Goal: Information Seeking & Learning: Learn about a topic

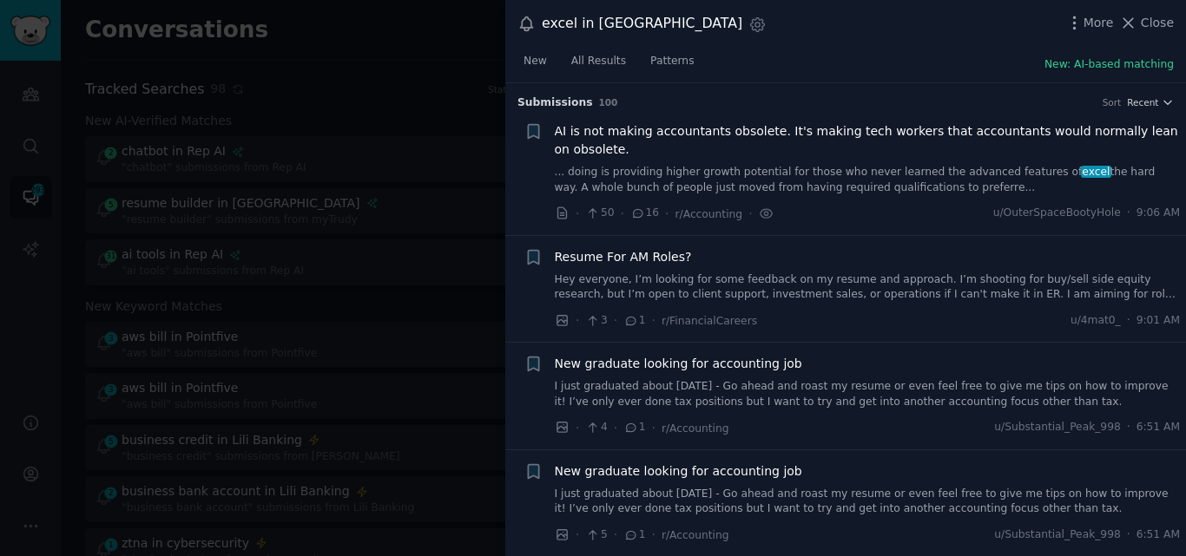
click at [1151, 28] on span "Close" at bounding box center [1156, 23] width 33 height 18
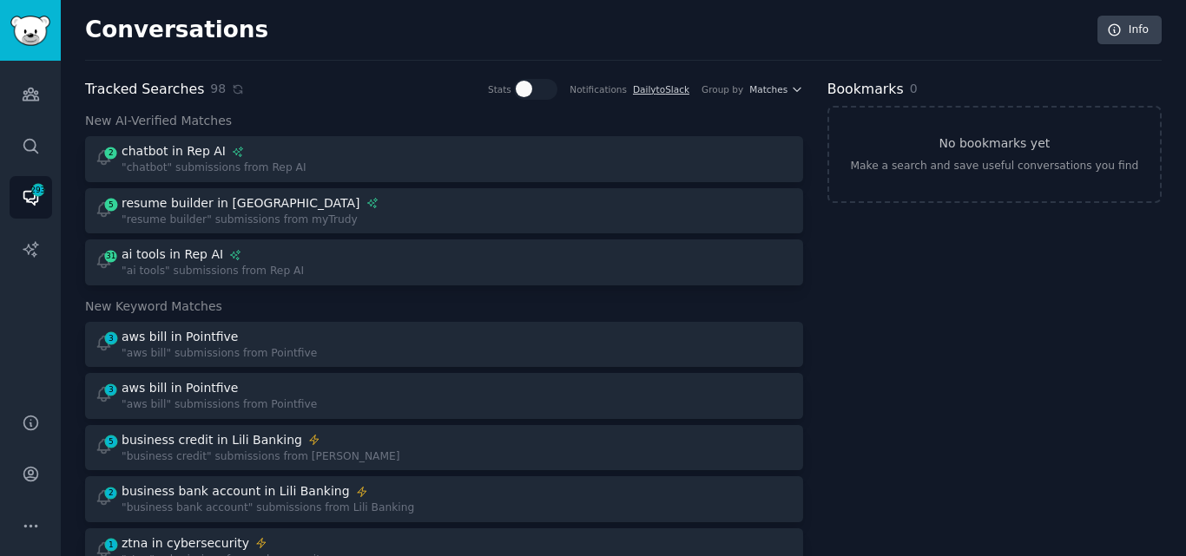
scroll to position [3597, 0]
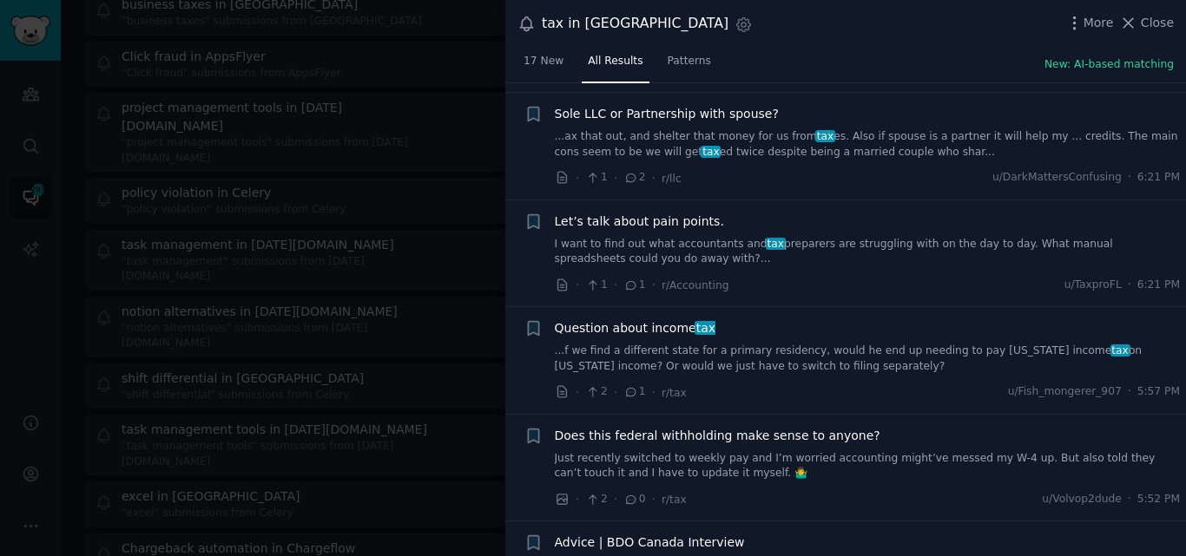
scroll to position [251, 0]
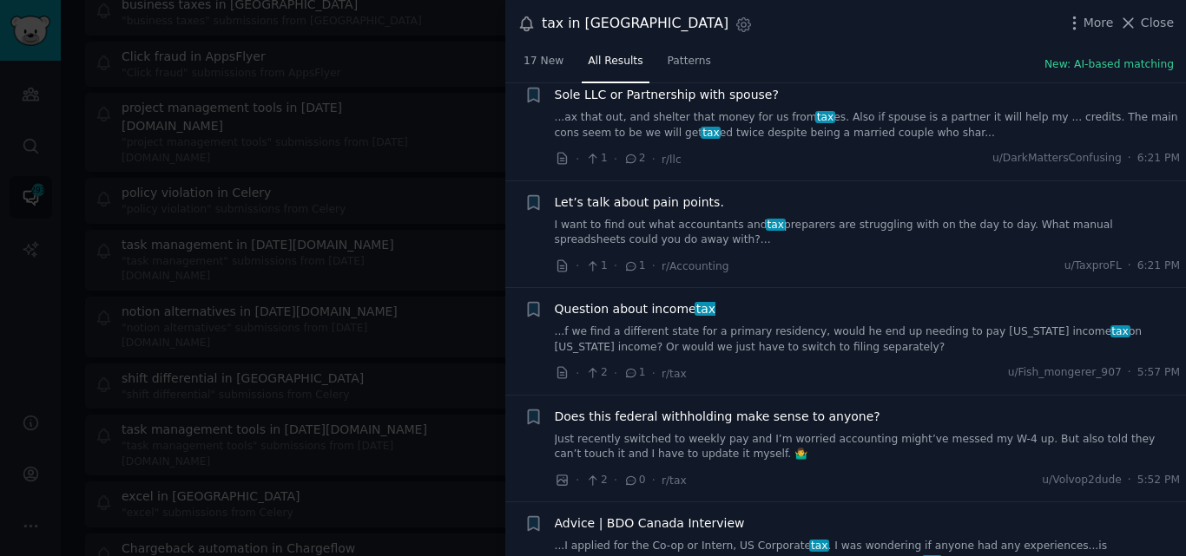
click at [689, 126] on link "...ax that out, and shelter that money for us from tax es. Also if spouse is a …" at bounding box center [868, 125] width 626 height 30
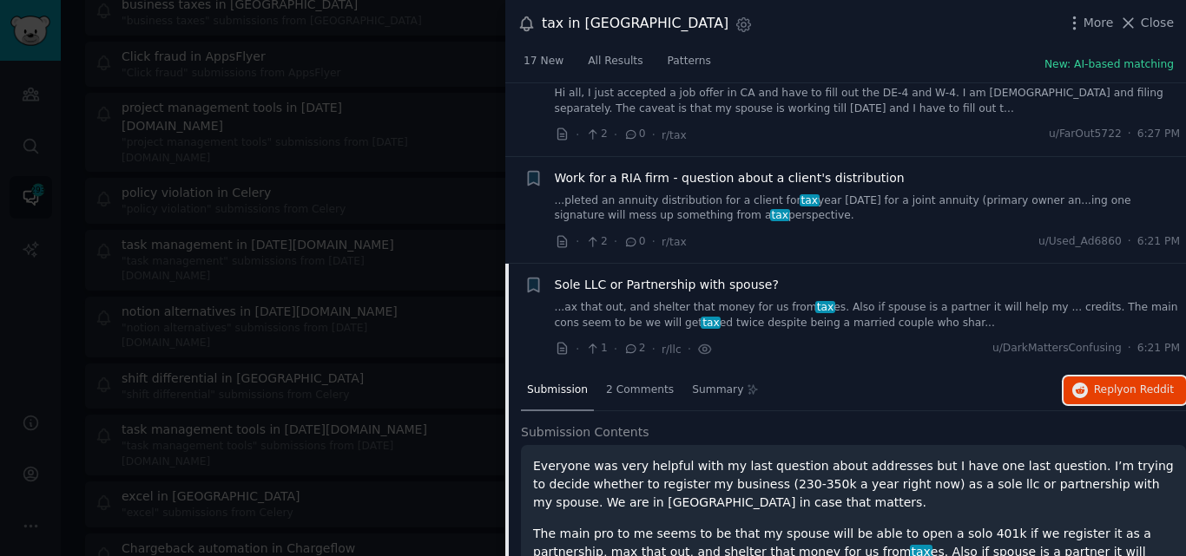
scroll to position [80, 0]
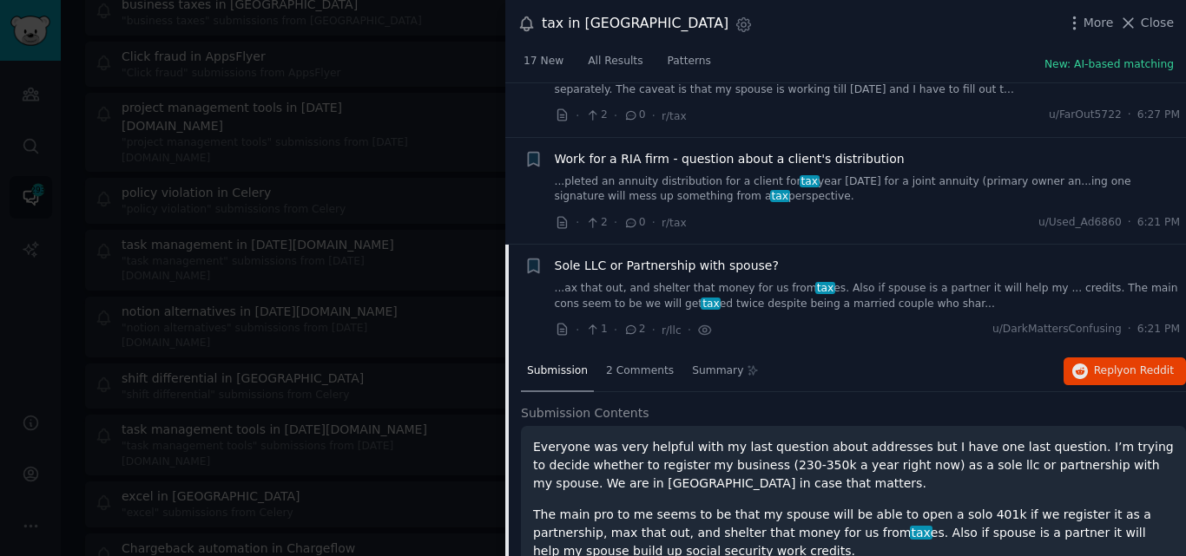
click at [698, 264] on span "Sole LLC or Partnership with spouse?" at bounding box center [667, 266] width 224 height 18
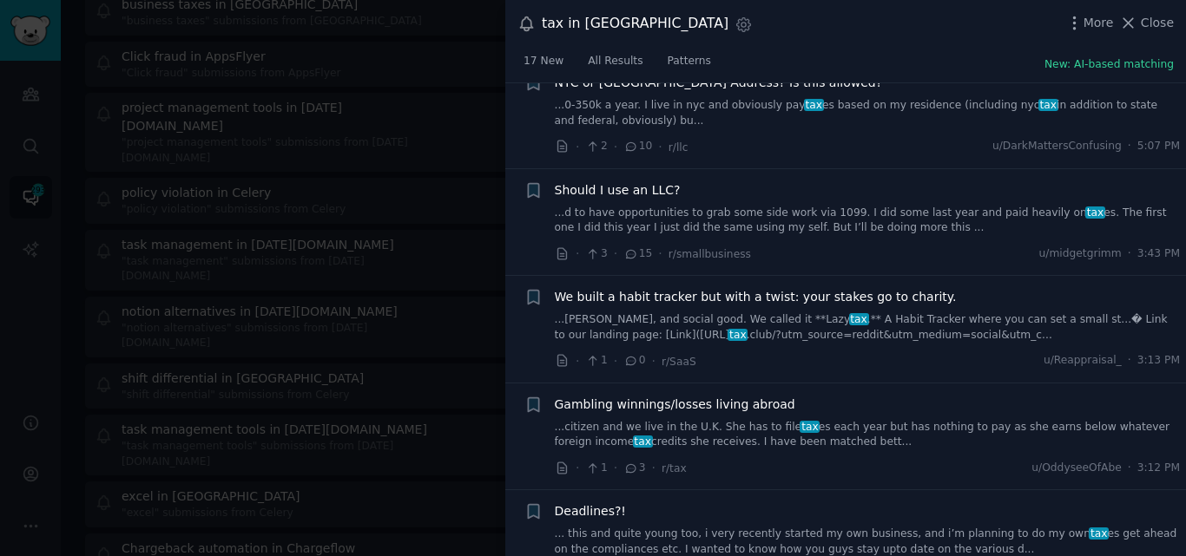
scroll to position [926, 0]
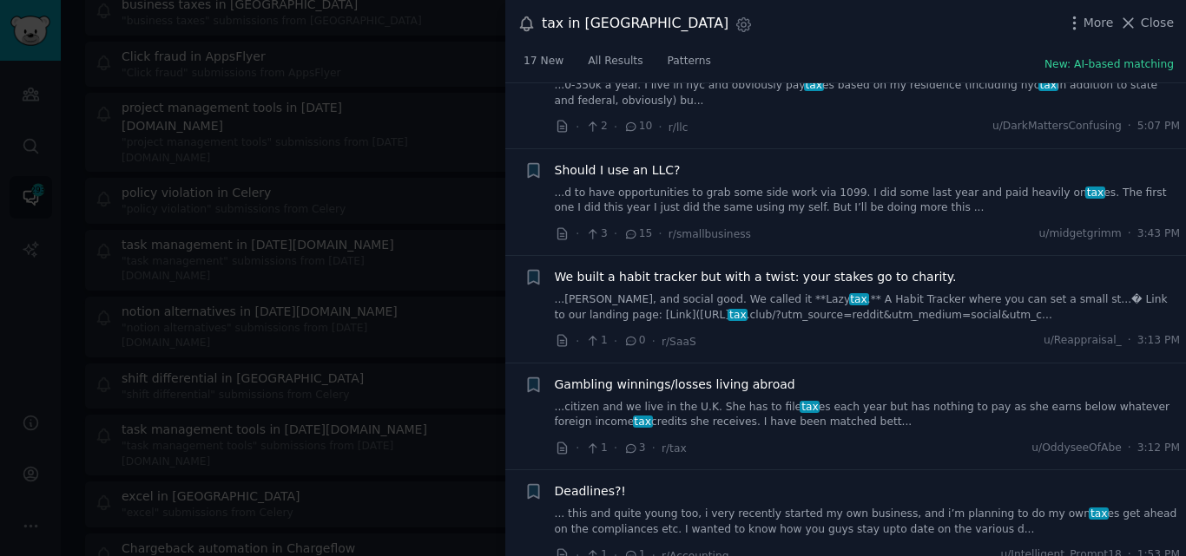
click at [662, 186] on link "...d to have opportunities to grab some side work via 1099. I did some last yea…" at bounding box center [868, 201] width 626 height 30
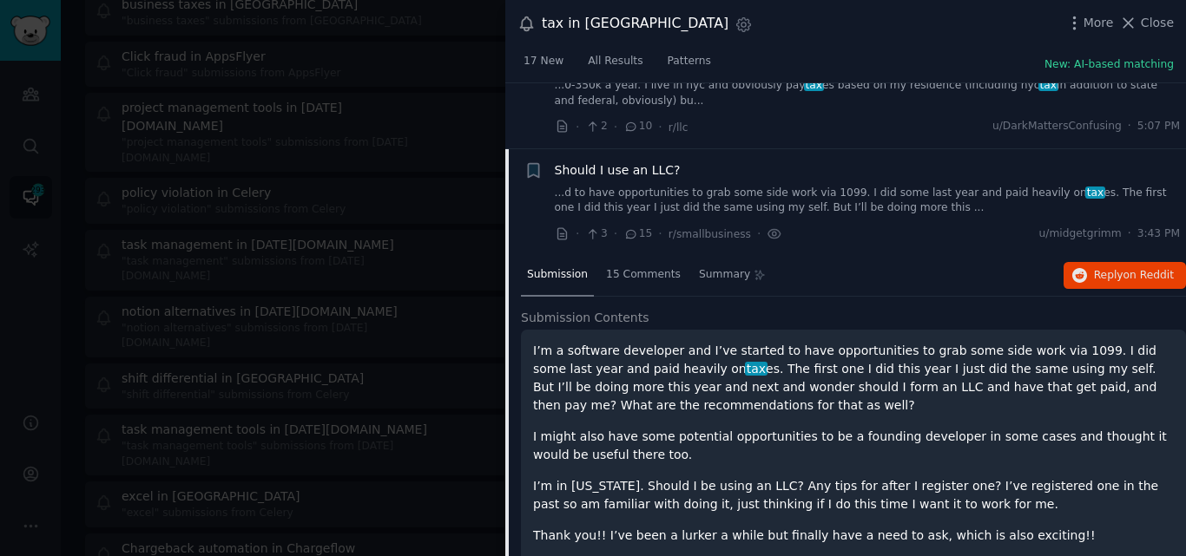
scroll to position [977, 0]
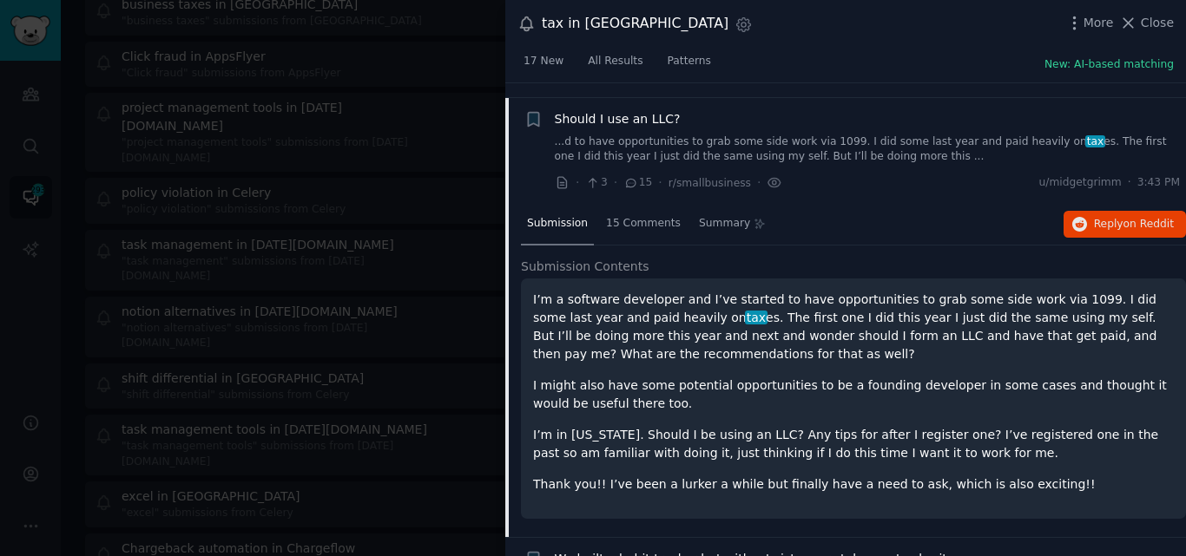
click at [624, 110] on span "Should I use an LLC?" at bounding box center [618, 119] width 126 height 18
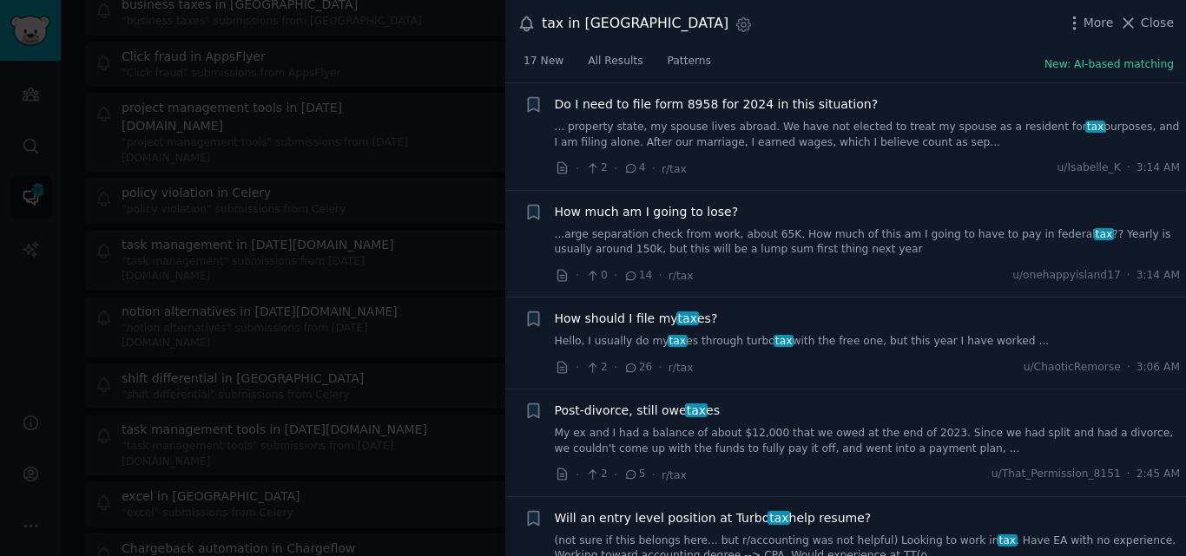
scroll to position [4493, 0]
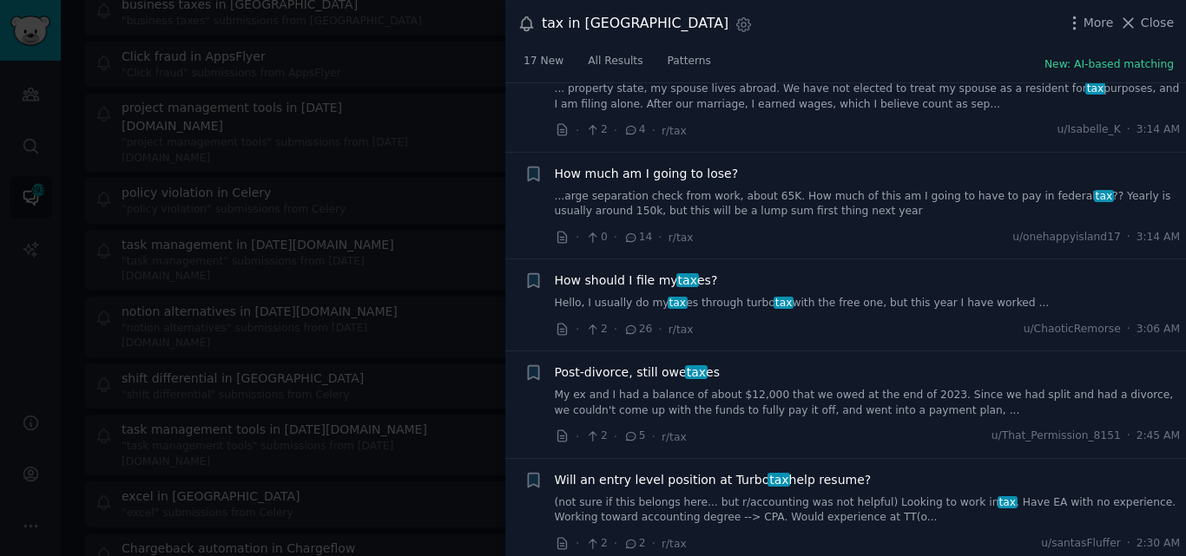
click at [652, 296] on link "Hello, I usually do my tax es through turbo tax with the free one, but this yea…" at bounding box center [868, 304] width 626 height 16
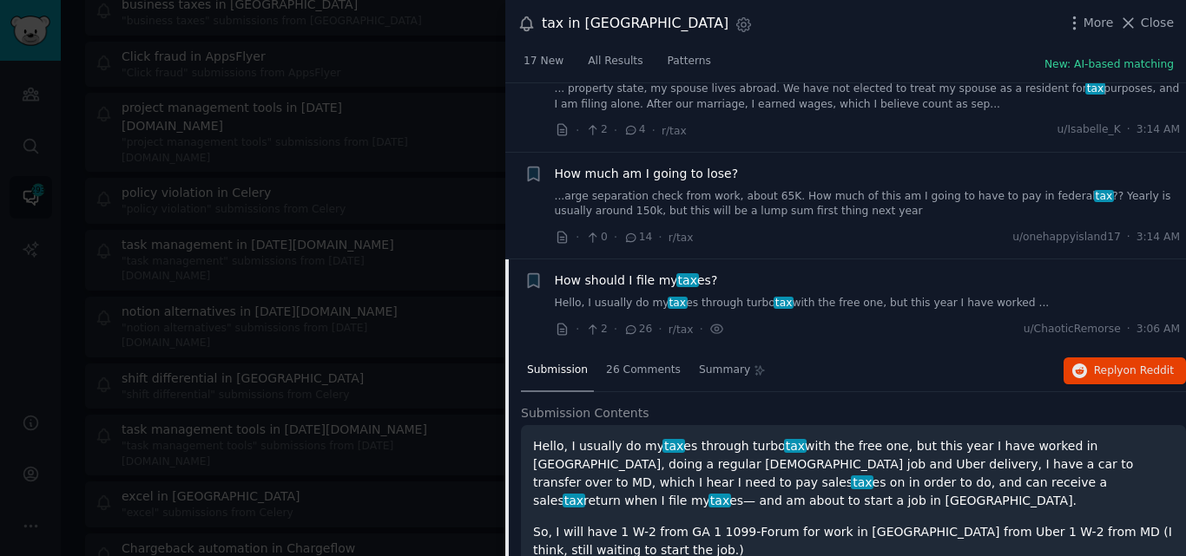
scroll to position [4588, 0]
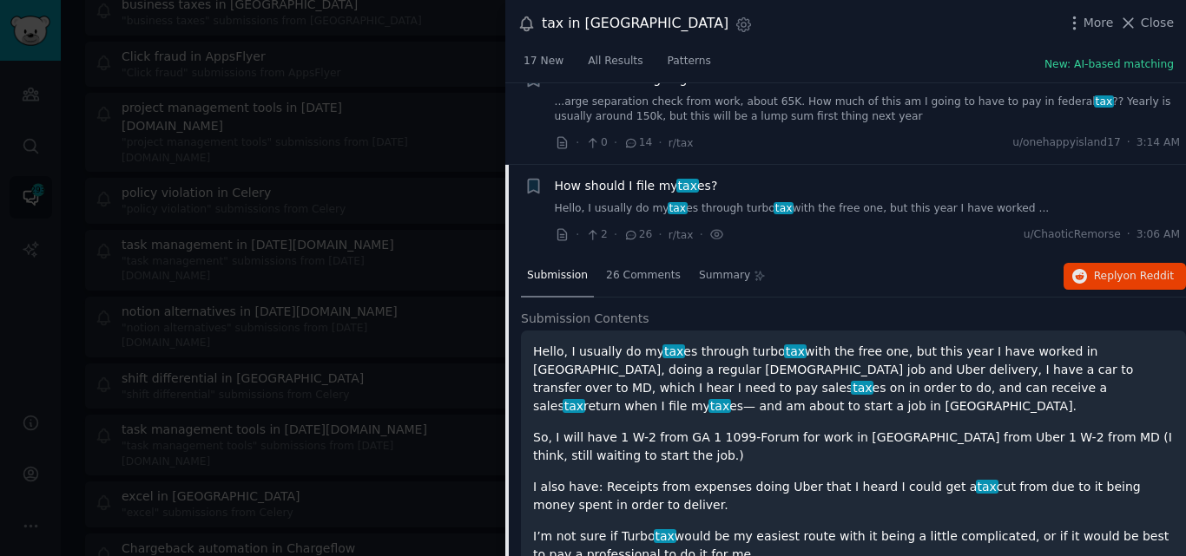
click at [611, 177] on span "How should I file my tax es?" at bounding box center [636, 186] width 163 height 18
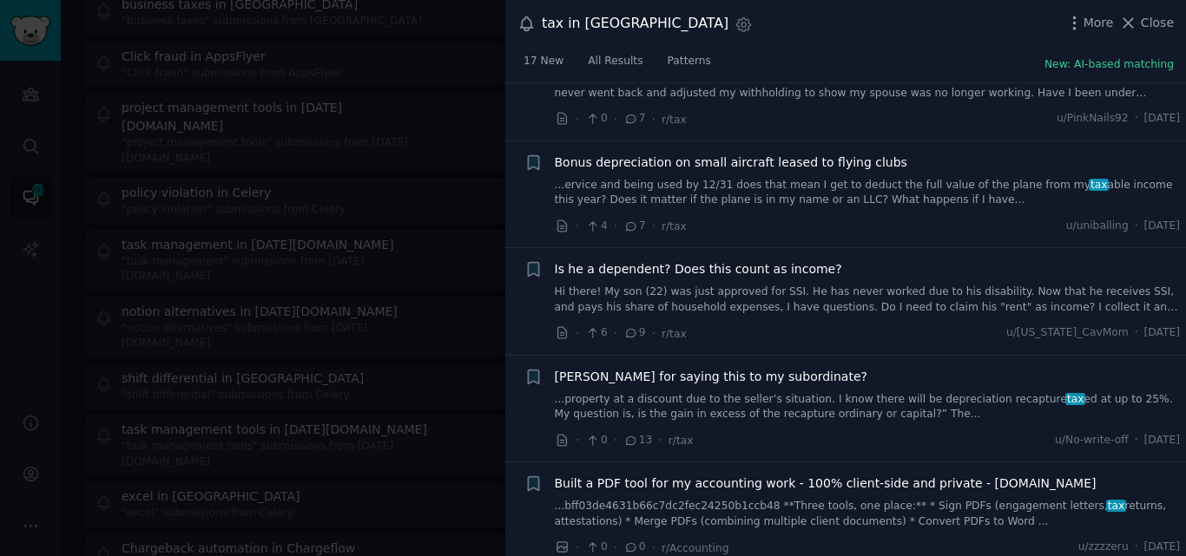
scroll to position [7540, 0]
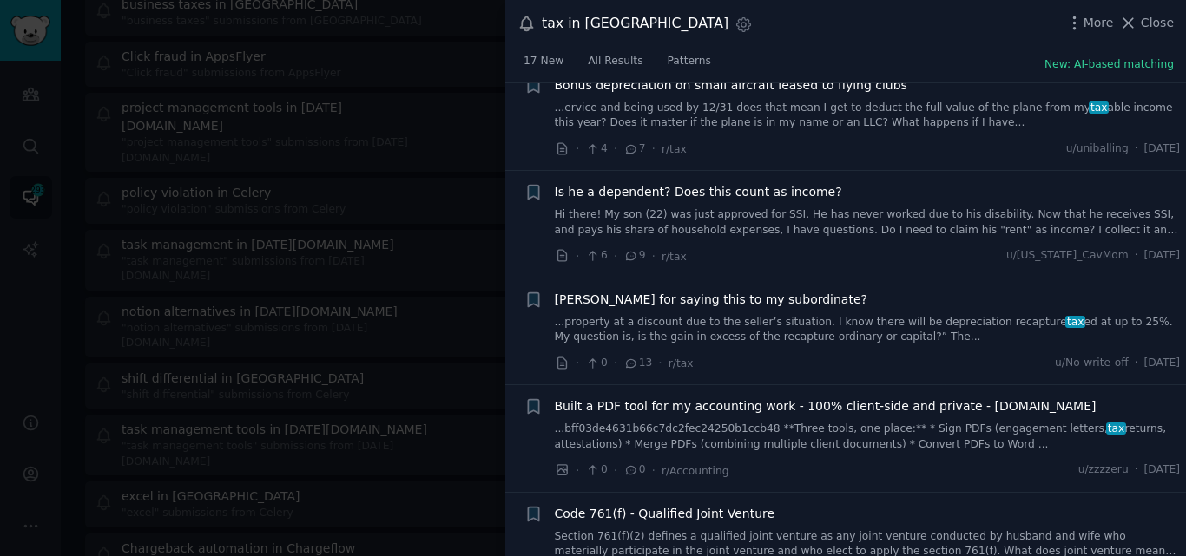
click at [1136, 20] on icon at bounding box center [1128, 23] width 18 height 18
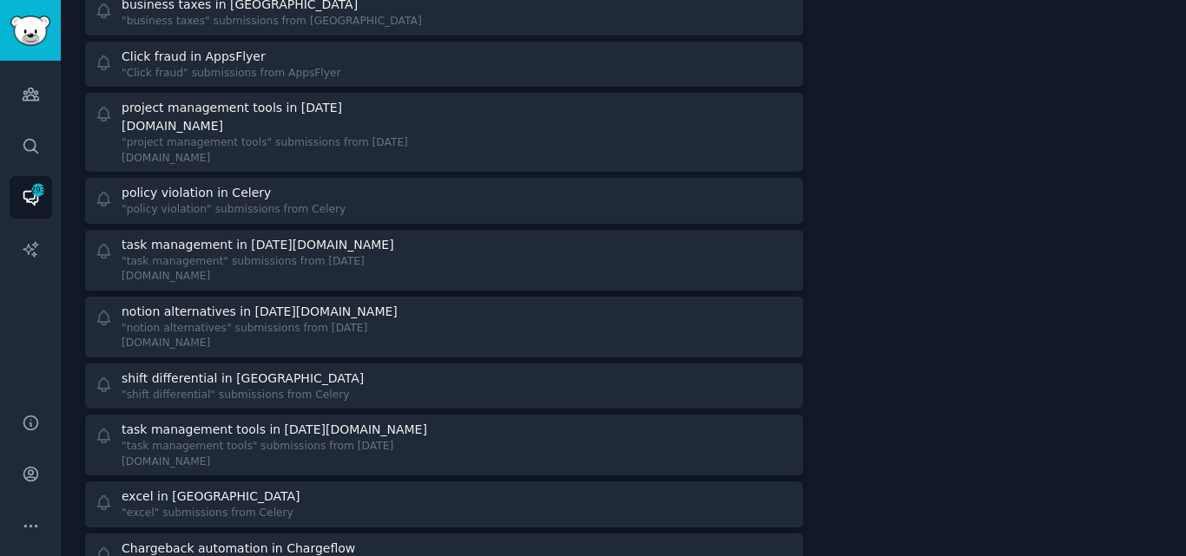
scroll to position [2788, 0]
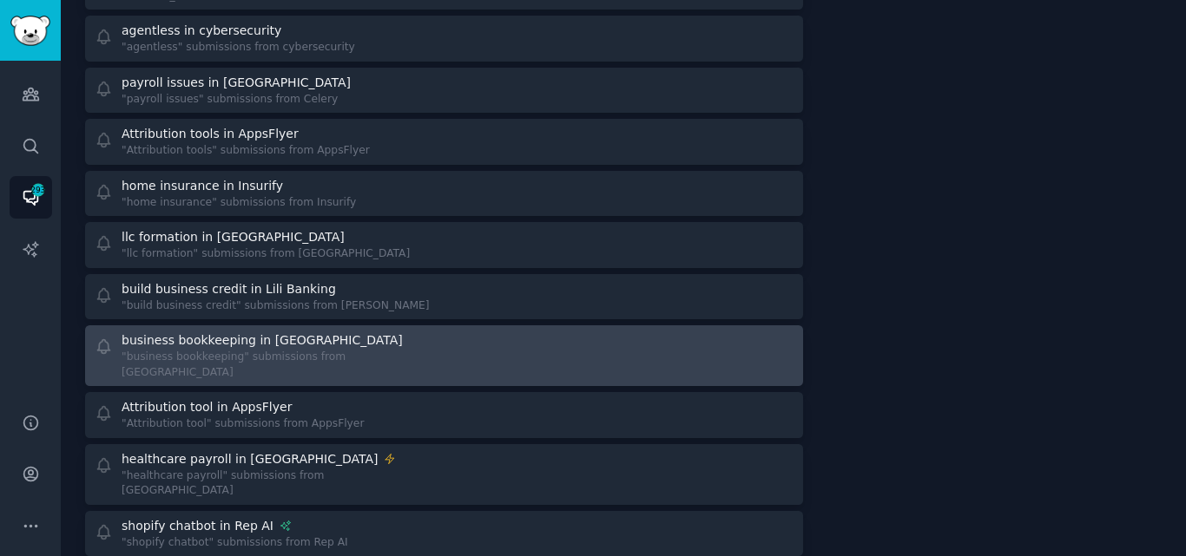
click at [205, 332] on div "business bookkeeping in [GEOGRAPHIC_DATA]" at bounding box center [262, 341] width 281 height 18
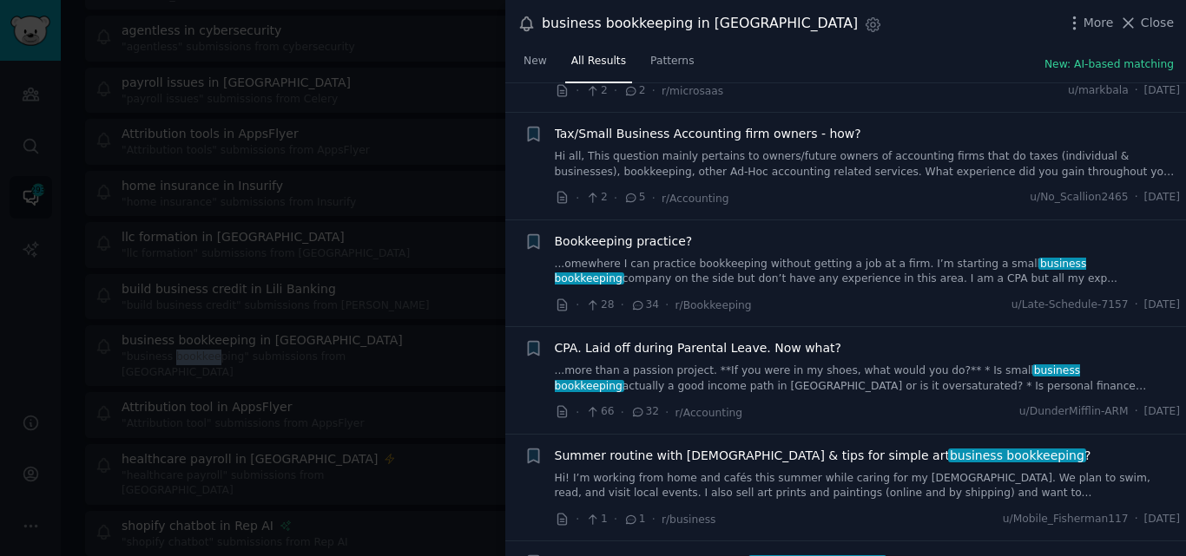
scroll to position [446, 0]
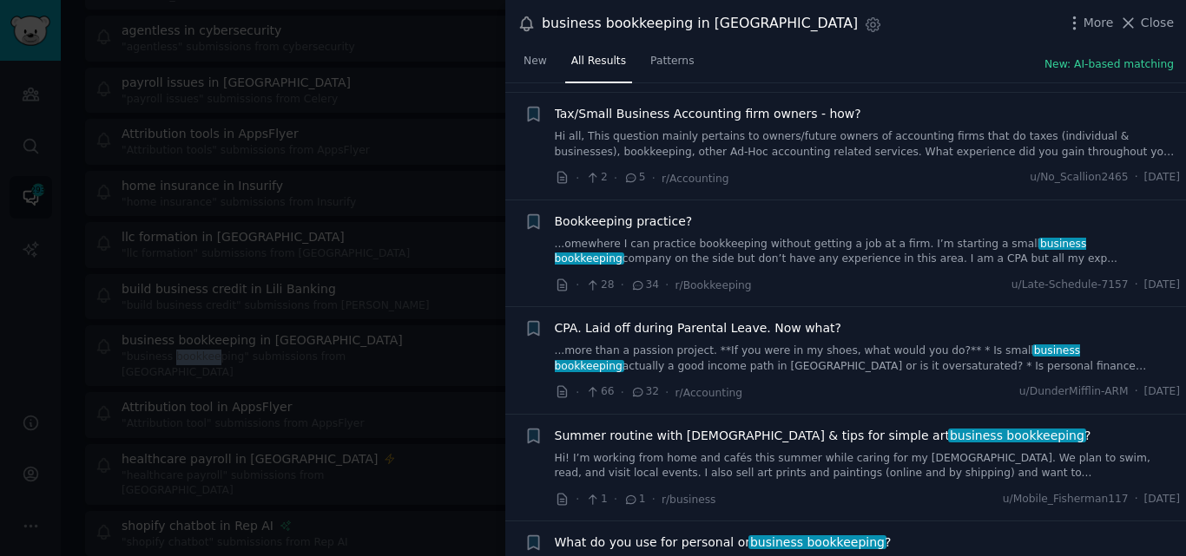
drag, startPoint x: 1140, startPoint y: 25, endPoint x: 1097, endPoint y: 33, distance: 44.1
click at [1137, 23] on icon at bounding box center [1128, 23] width 18 height 18
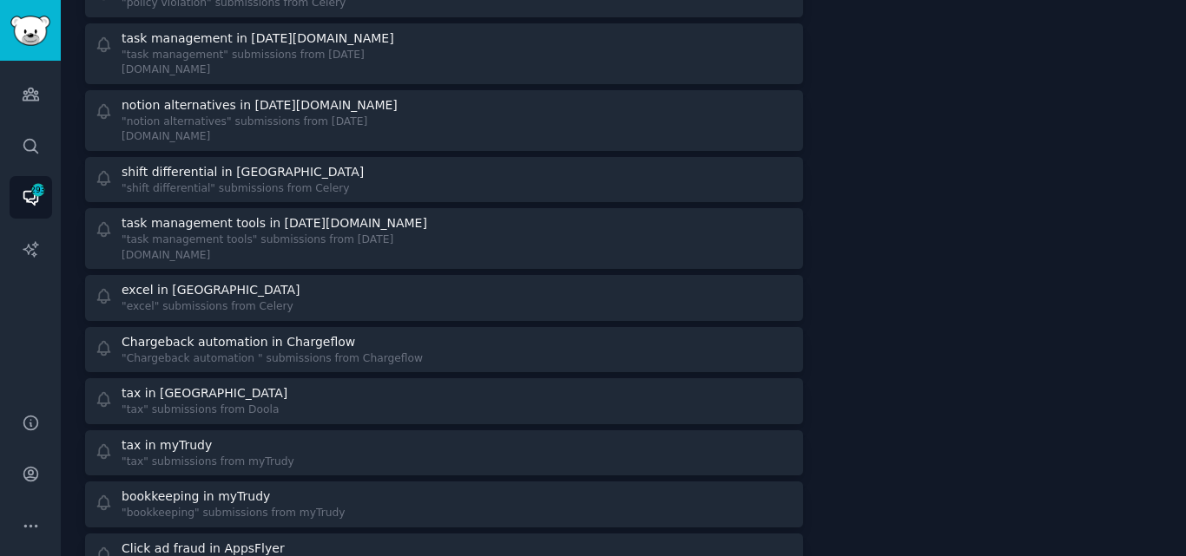
scroll to position [4830, 0]
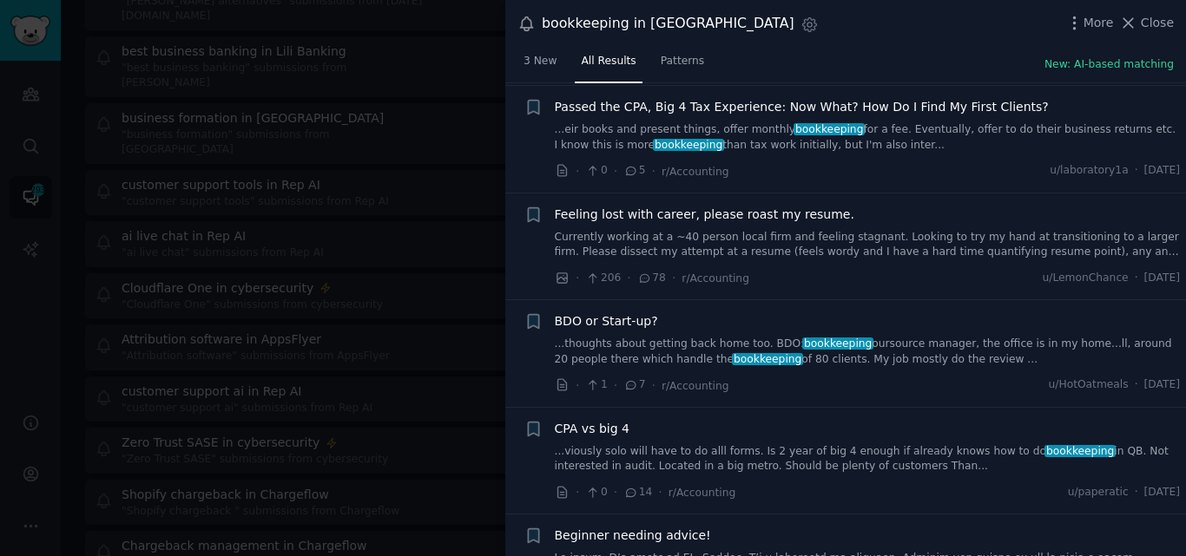
scroll to position [1085, 0]
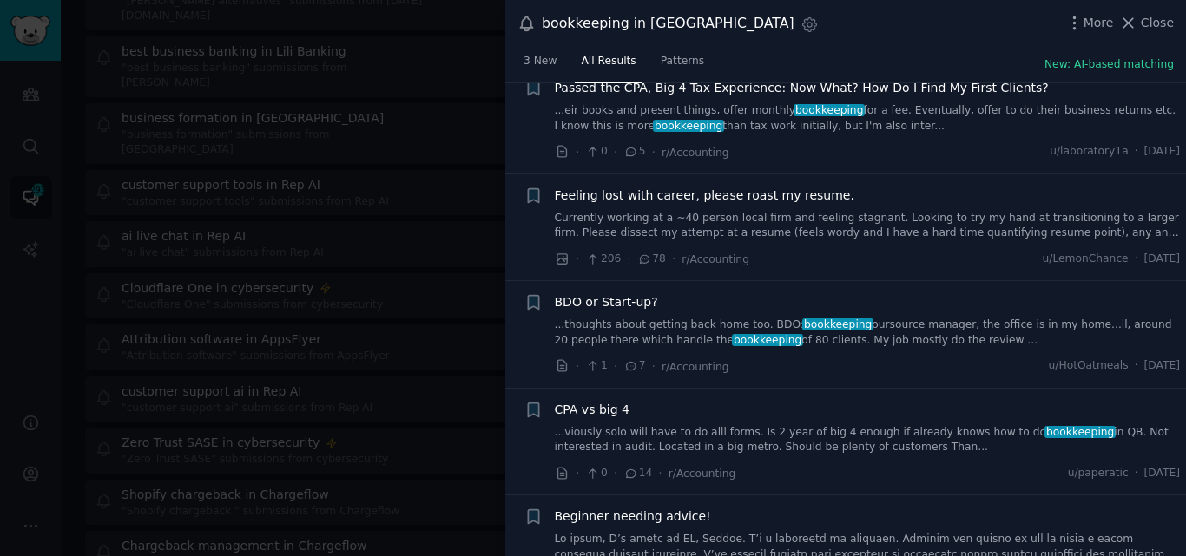
click at [765, 337] on link "...thoughts about getting back home too. BDO: bookkeeping oursource manager, th…" at bounding box center [868, 333] width 626 height 30
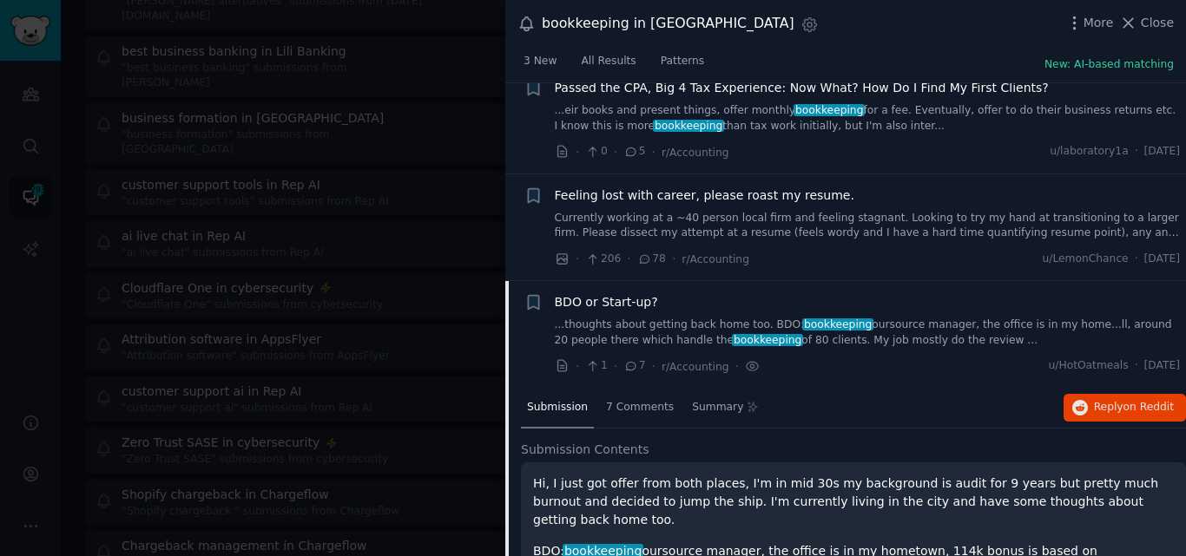
scroll to position [1284, 0]
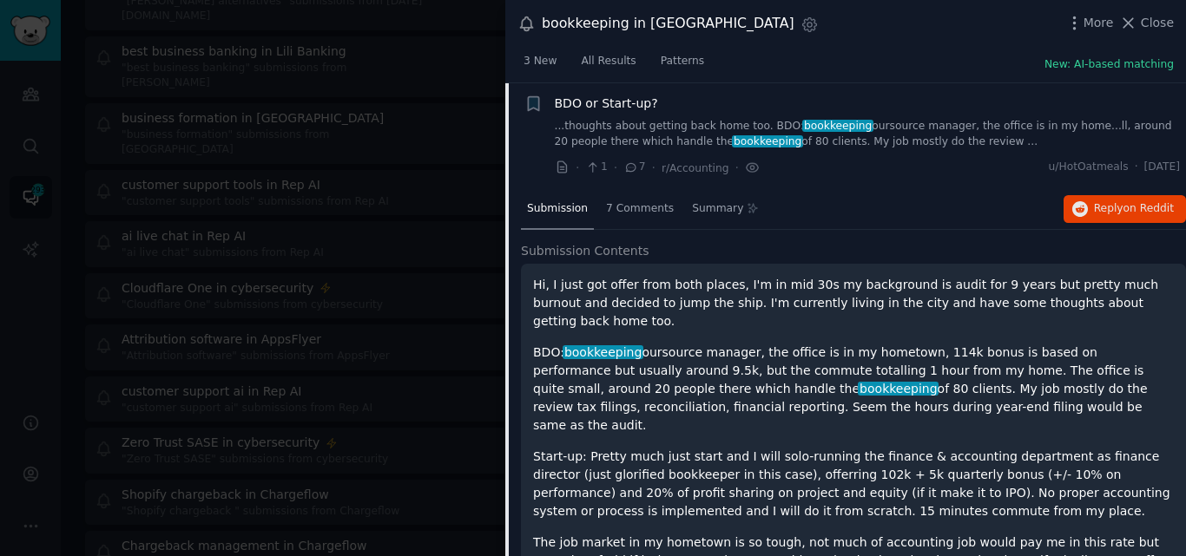
click at [597, 102] on span "BDO or Start-up?" at bounding box center [606, 104] width 103 height 18
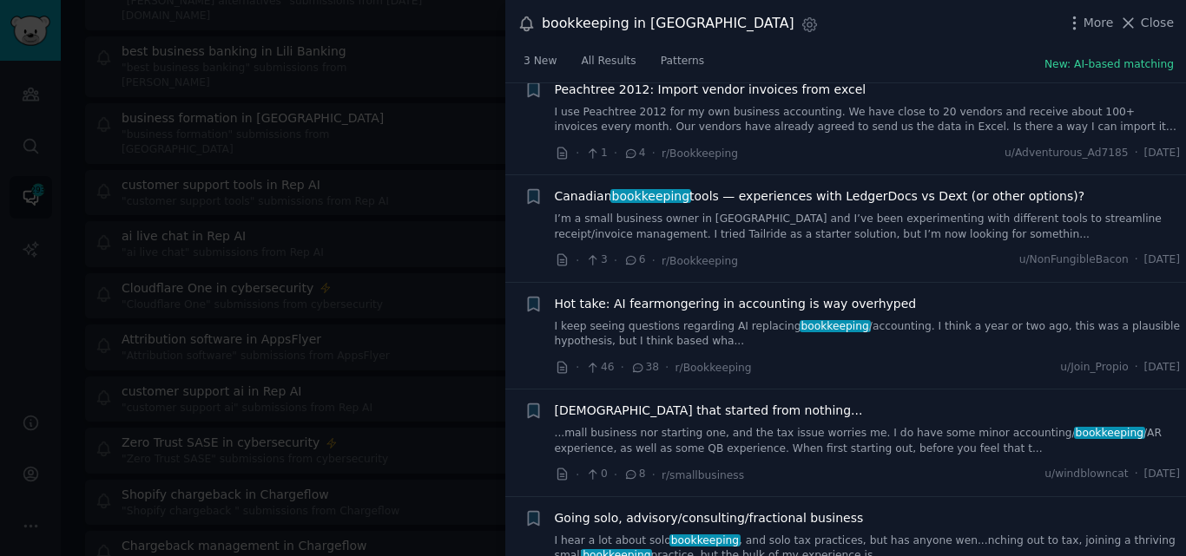
scroll to position [4883, 0]
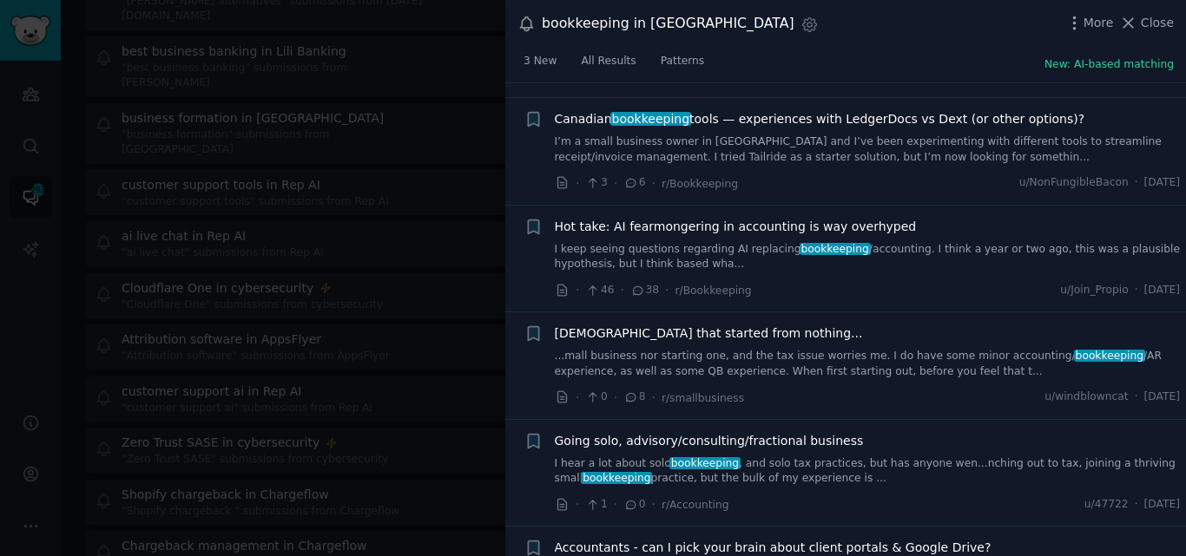
click at [780, 457] on link "I hear a lot about solo bookkeeping , and solo tax practices, but has anyone we…" at bounding box center [868, 472] width 626 height 30
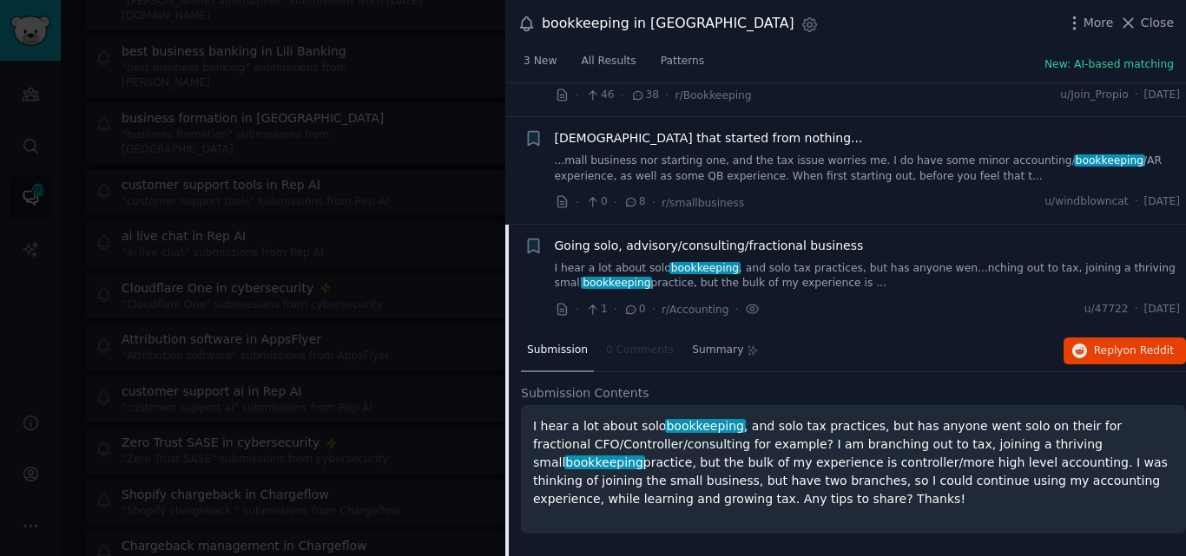
scroll to position [5099, 0]
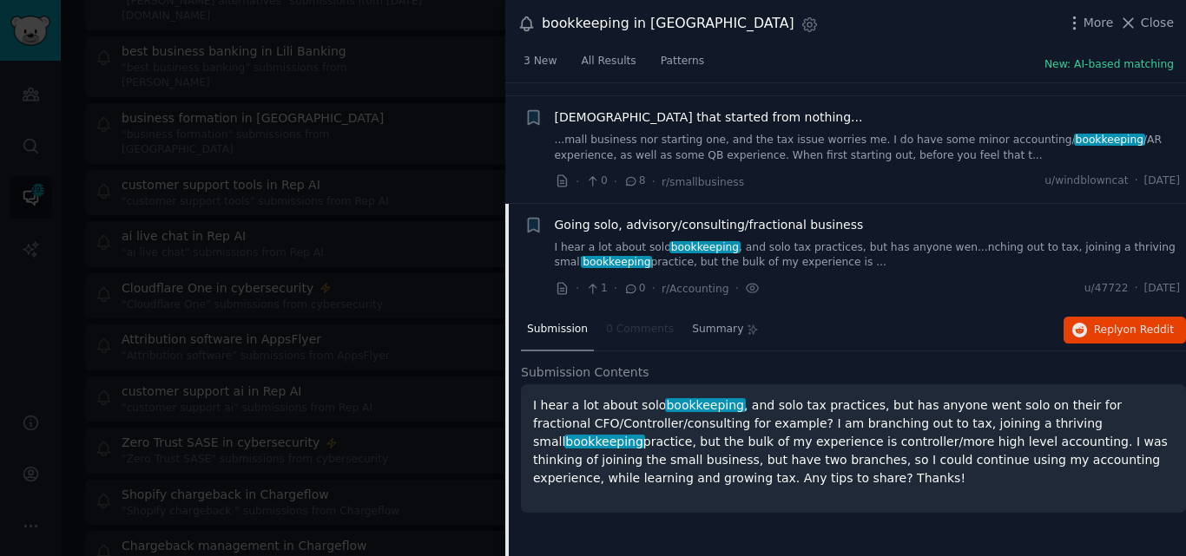
click at [736, 216] on span "Going solo, advisory/consulting/fractional business" at bounding box center [709, 225] width 309 height 18
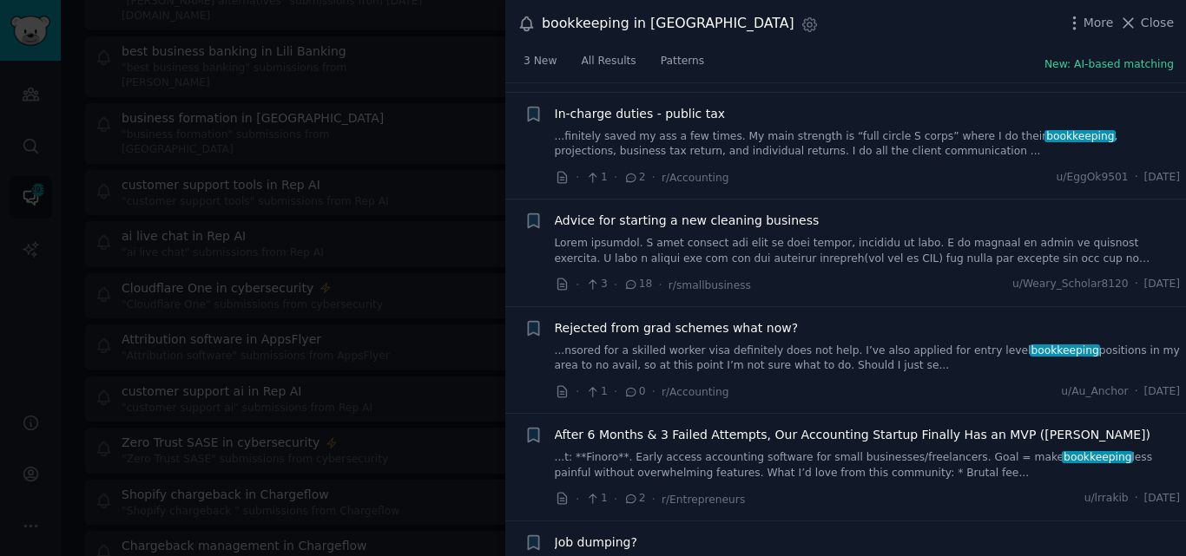
scroll to position [5697, 0]
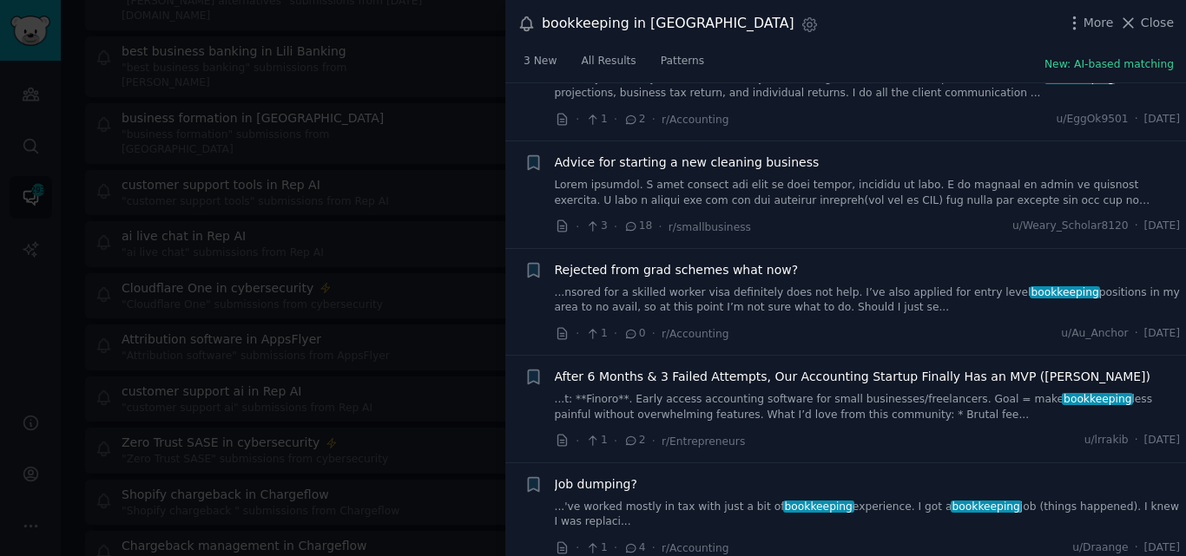
click at [860, 178] on link at bounding box center [868, 193] width 626 height 30
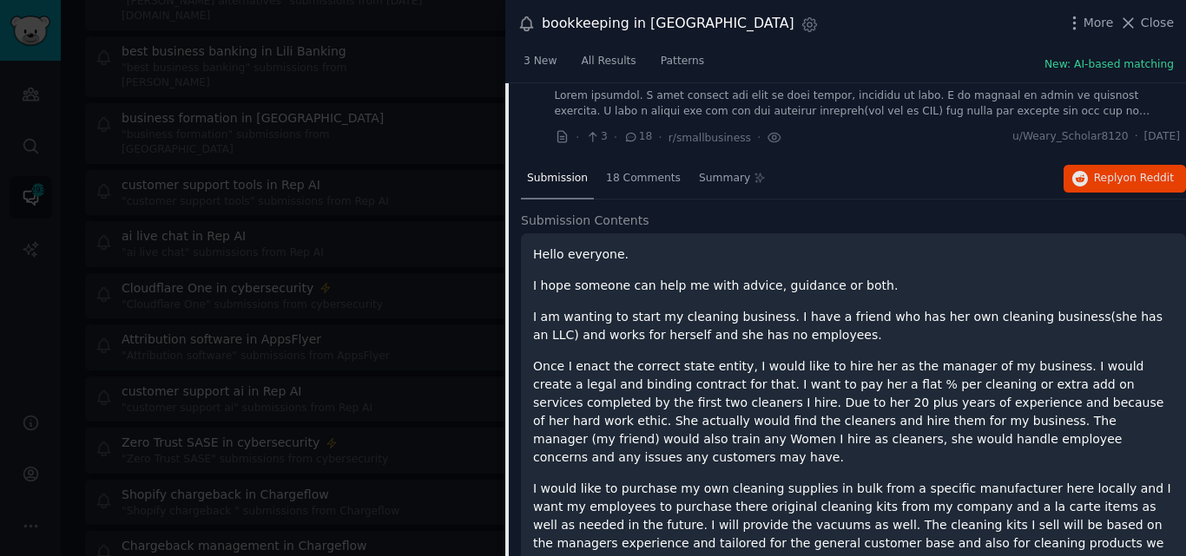
scroll to position [5744, 0]
